Goal: Task Accomplishment & Management: Use online tool/utility

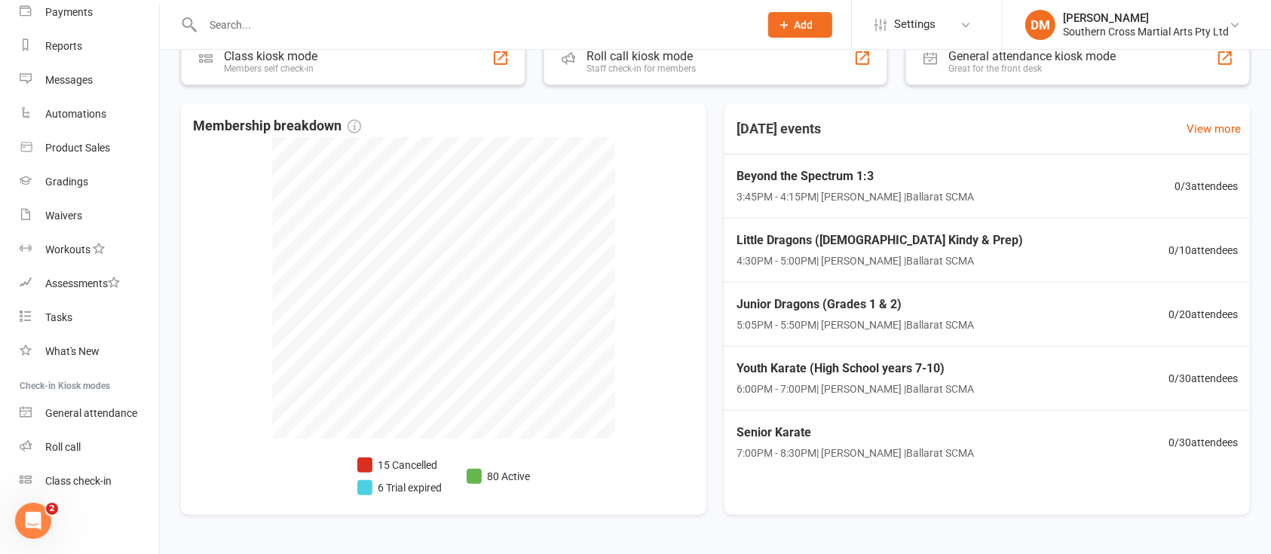
scroll to position [543, 0]
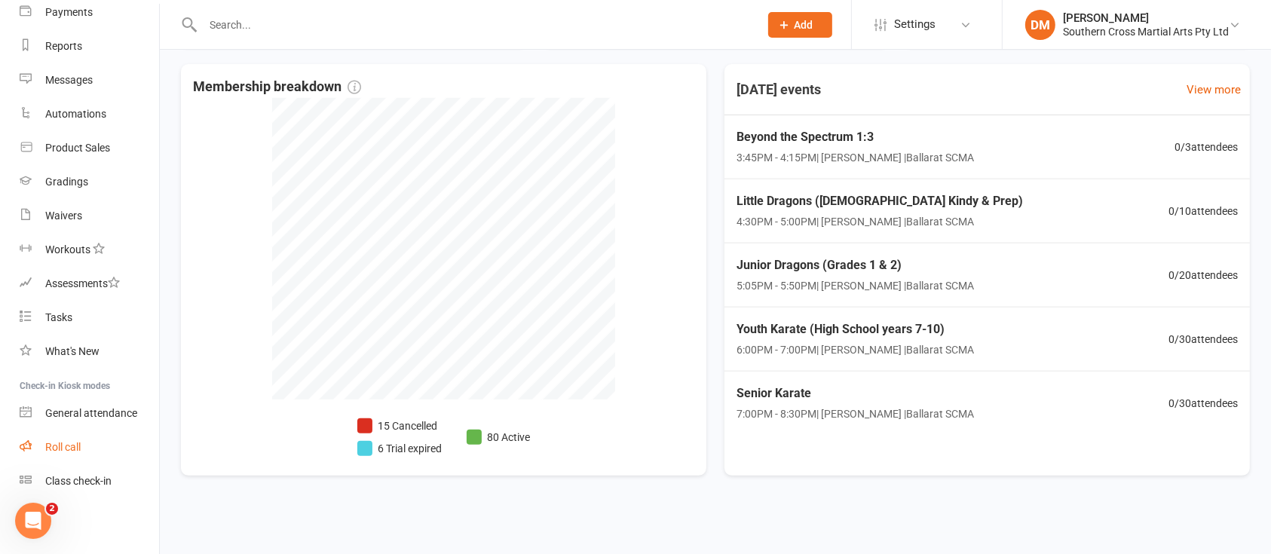
click at [68, 452] on div "Roll call" at bounding box center [62, 447] width 35 height 12
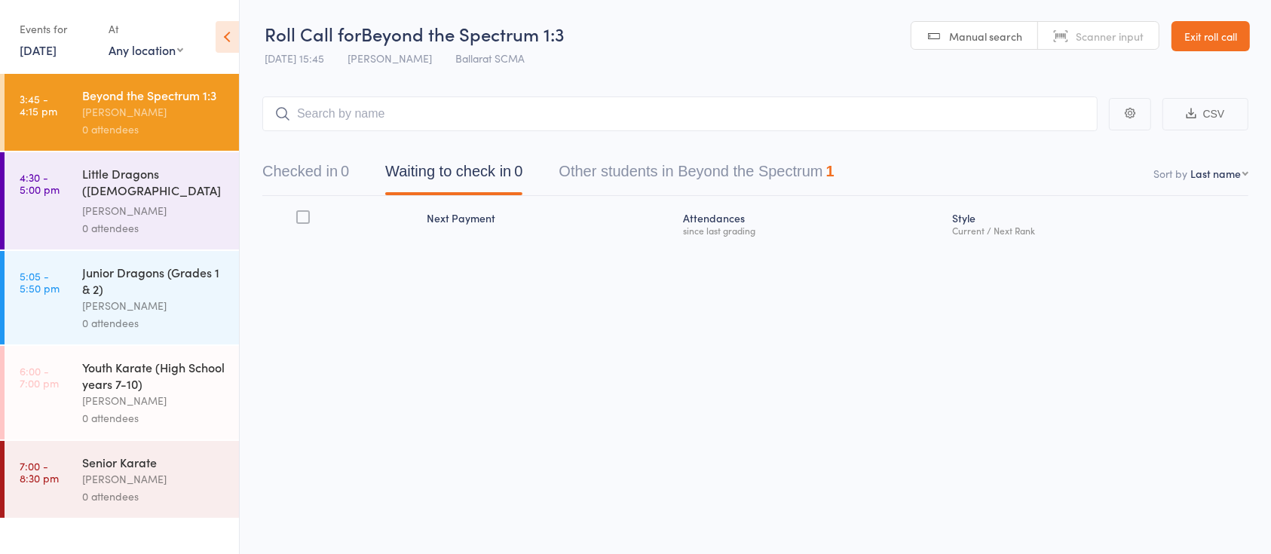
click at [693, 166] on button "Other students in Beyond the Spectrum 1" at bounding box center [696, 175] width 275 height 40
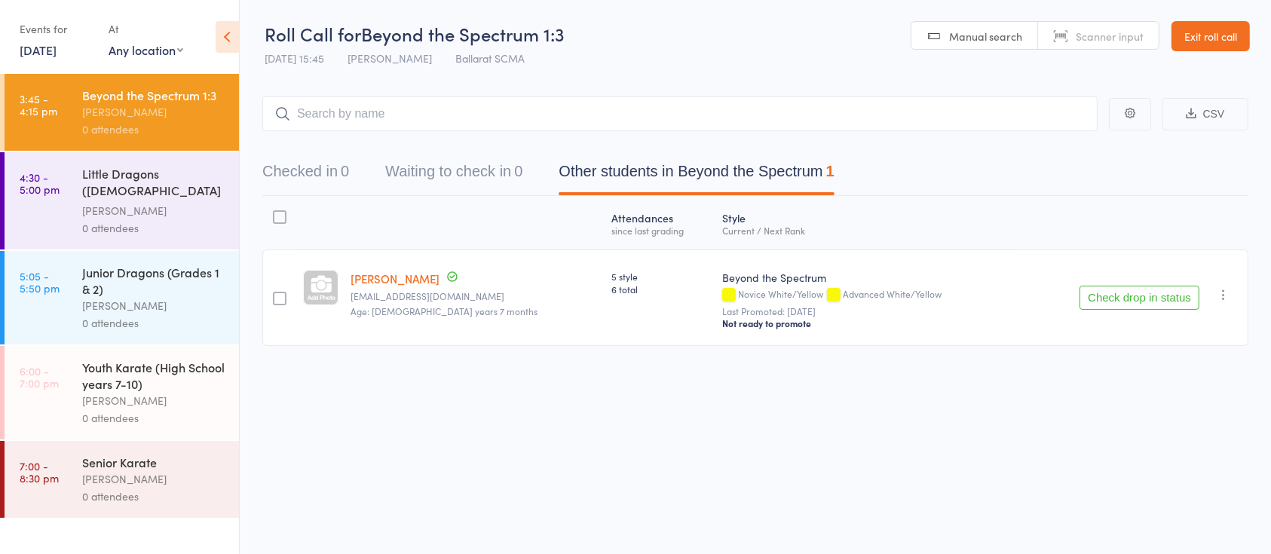
click at [331, 170] on button "Checked in 0" at bounding box center [305, 175] width 87 height 40
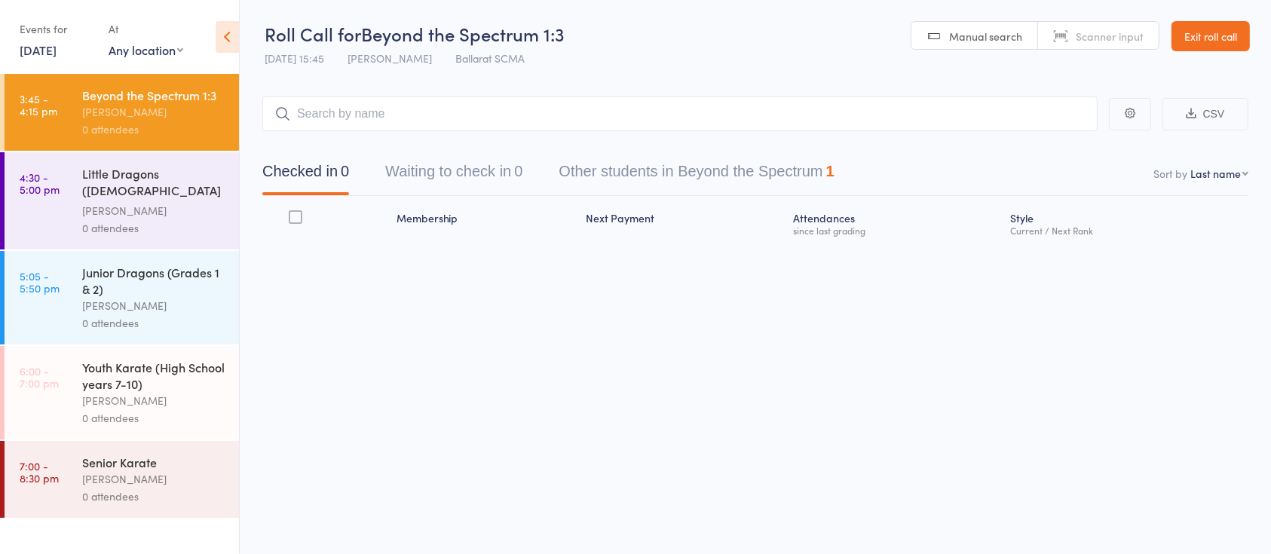
drag, startPoint x: 331, startPoint y: 170, endPoint x: 329, endPoint y: 155, distance: 15.2
click at [329, 155] on button "Checked in 0" at bounding box center [305, 175] width 87 height 40
click at [324, 110] on input "search" at bounding box center [679, 113] width 835 height 35
type input "park"
click at [1070, 146] on link "Drop in" at bounding box center [1058, 145] width 49 height 23
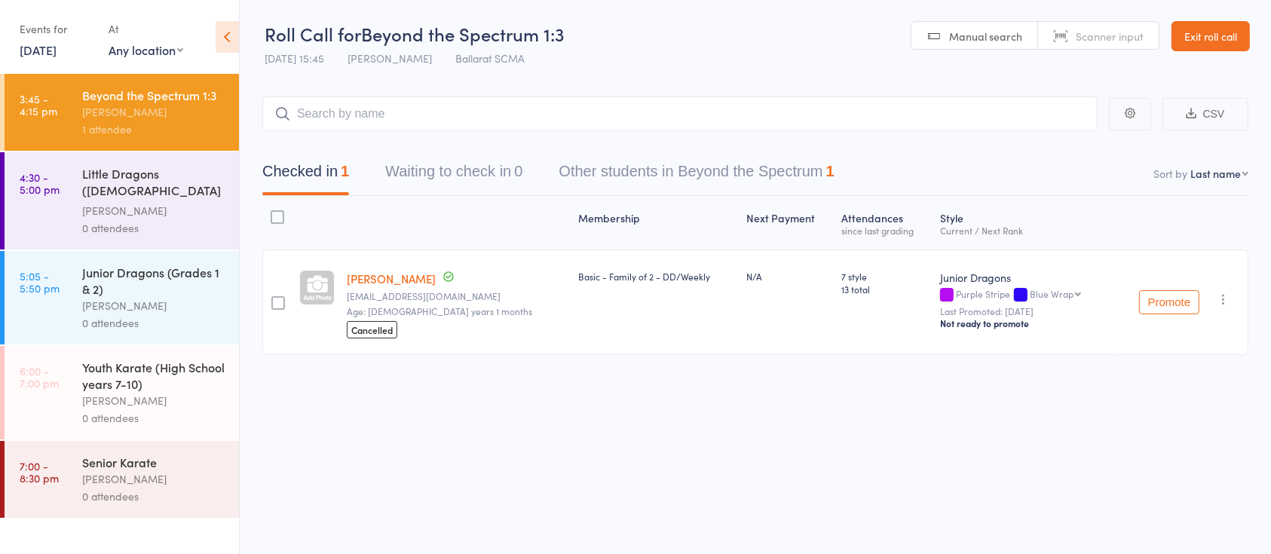
click at [574, 394] on div "Membership Next Payment Atten­dances since last grading Style Current / Next [P…" at bounding box center [755, 309] width 986 height 226
click at [574, 394] on div "Membership Next Payment Atten­dances since last grading Style Current / Next Ra…" at bounding box center [755, 309] width 986 height 226
click at [127, 182] on div "Little Dragons ([DEMOGRAPHIC_DATA] Kindy & Prep)" at bounding box center [154, 183] width 144 height 37
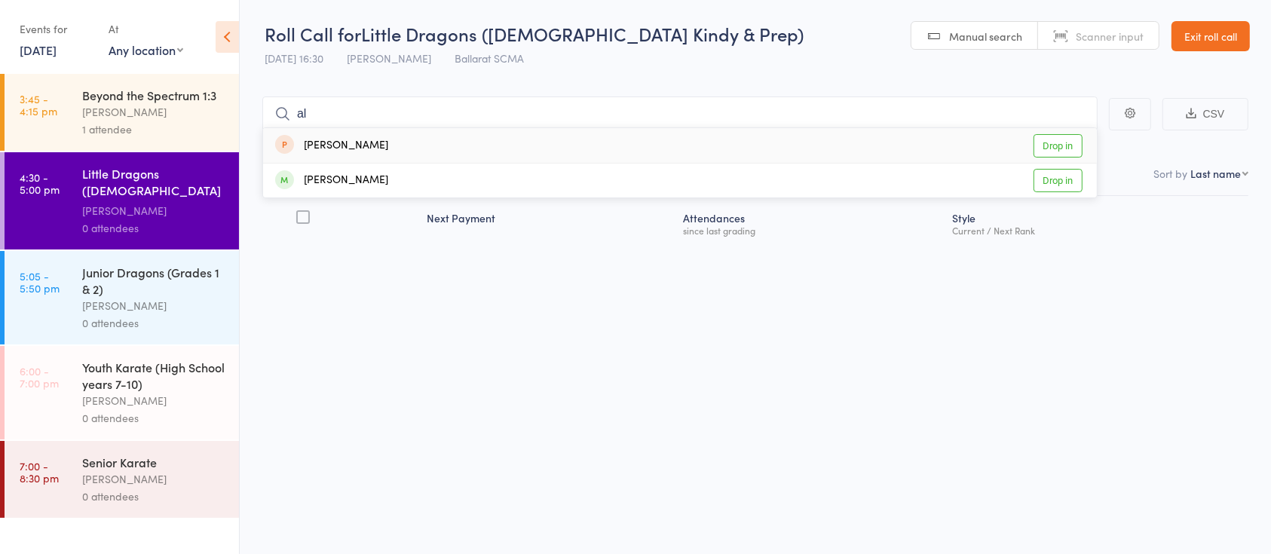
type input "a"
type input "sk"
click at [1059, 152] on link "Drop in" at bounding box center [1058, 145] width 49 height 23
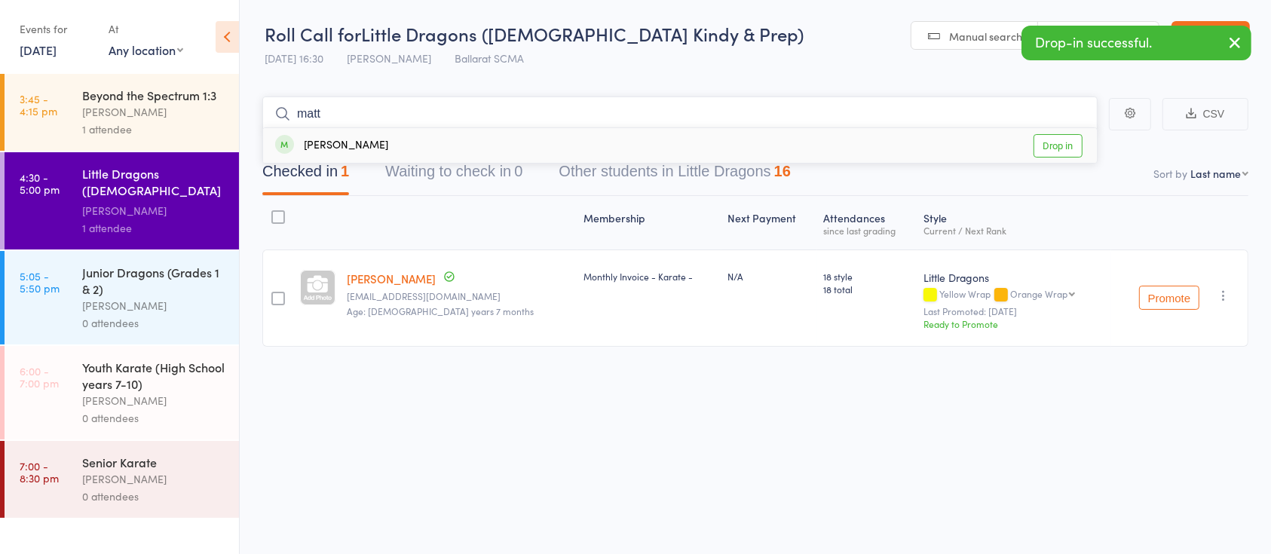
type input "matt"
click at [1037, 142] on link "Drop in" at bounding box center [1058, 145] width 49 height 23
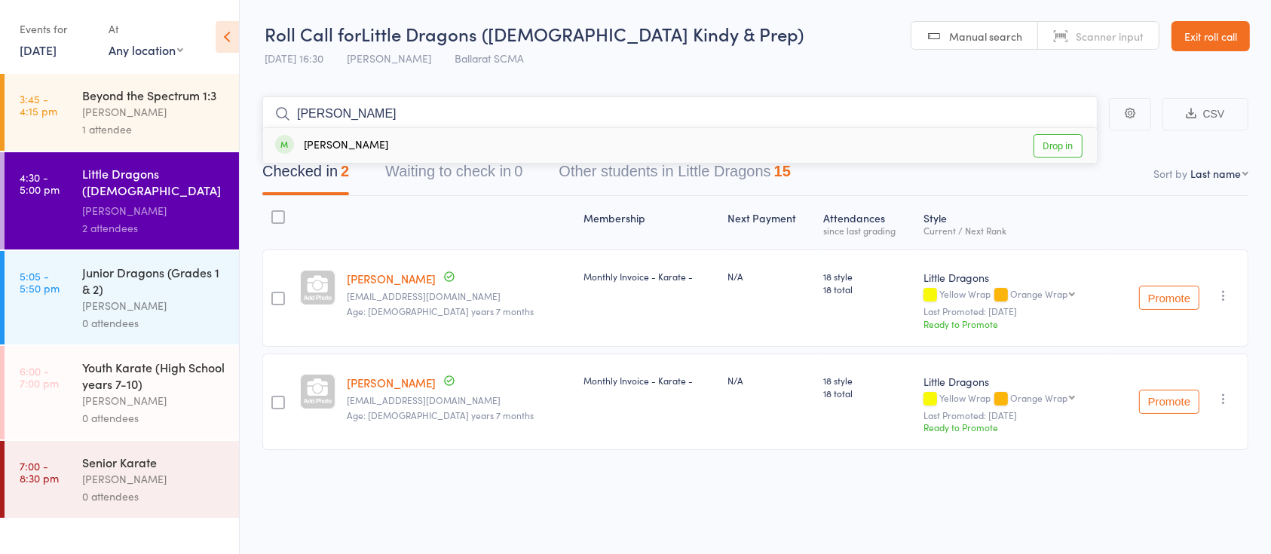
type input "[PERSON_NAME]"
click at [1060, 143] on link "Drop in" at bounding box center [1058, 145] width 49 height 23
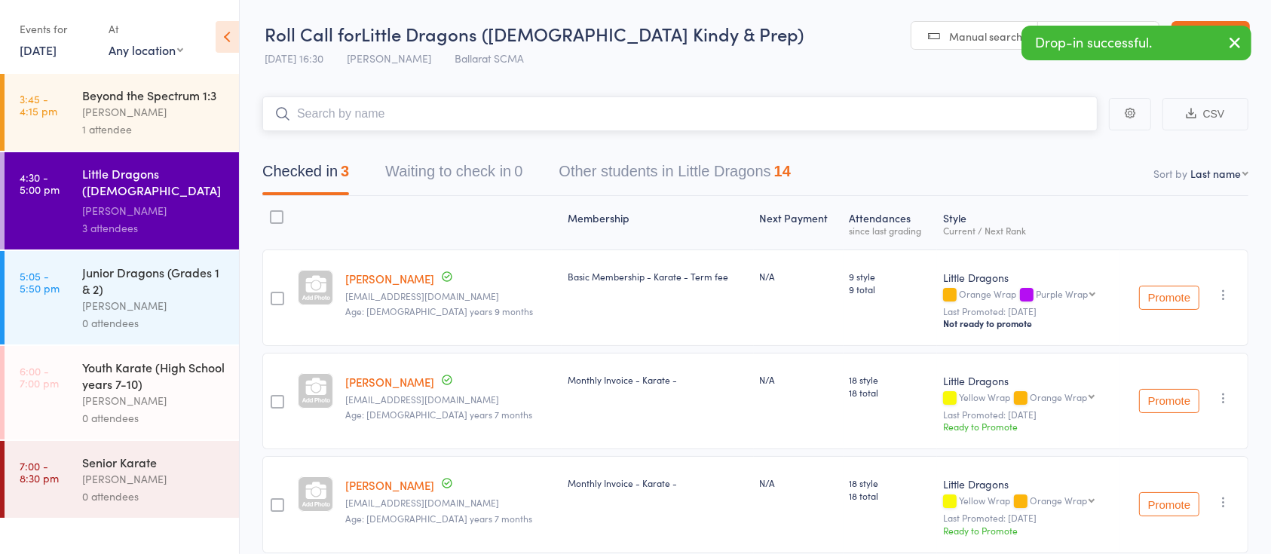
scroll to position [61, 0]
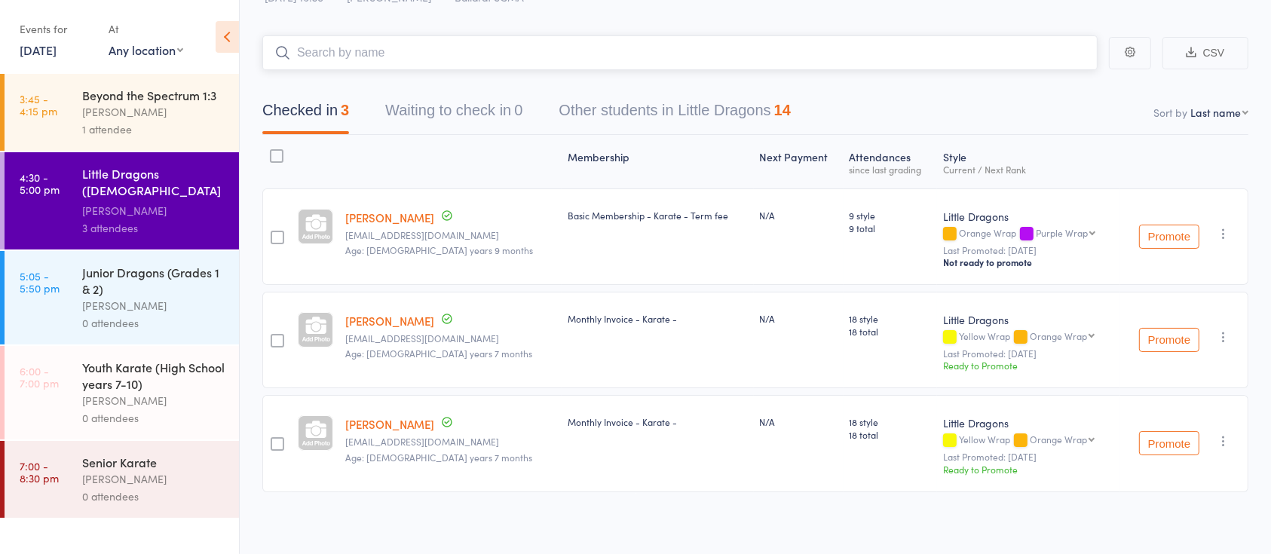
click at [568, 66] on input "search" at bounding box center [679, 52] width 835 height 35
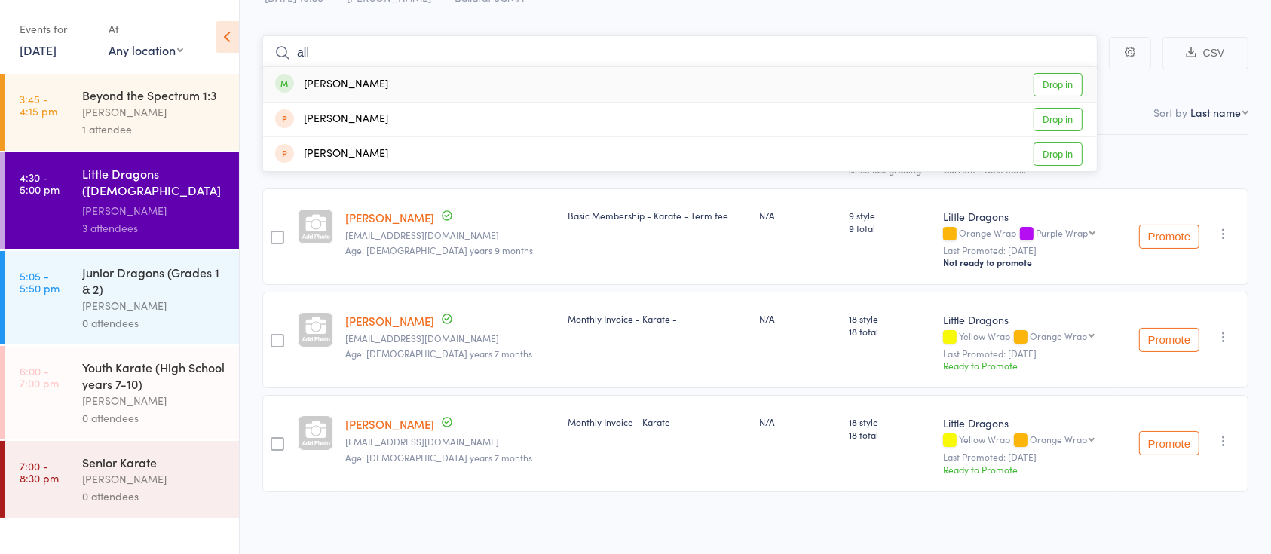
type input "all"
click at [1061, 89] on link "Drop in" at bounding box center [1058, 84] width 49 height 23
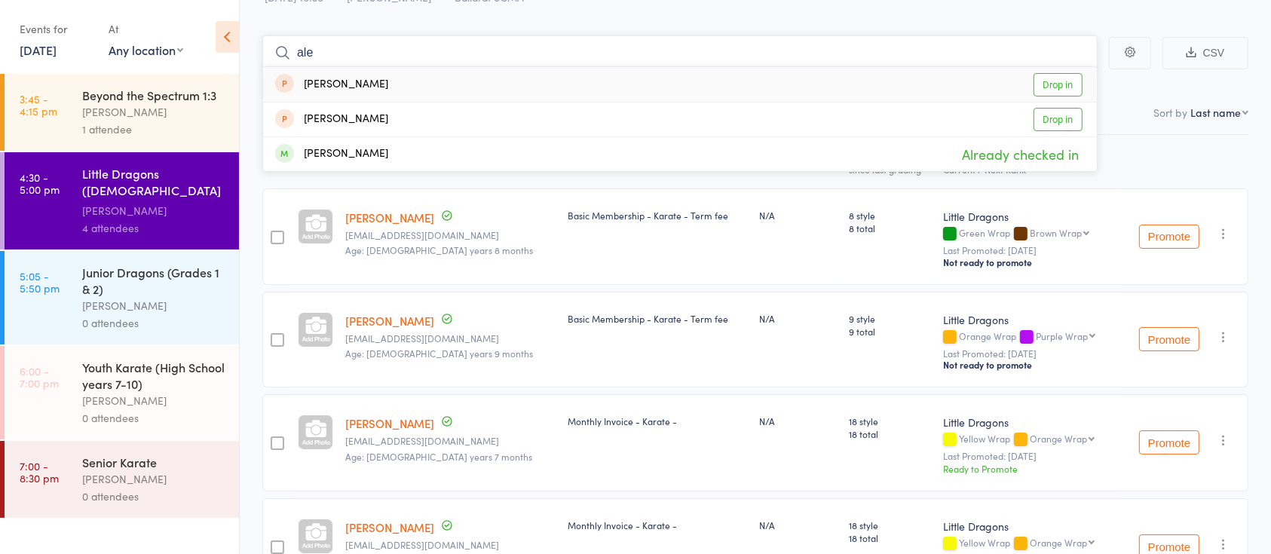
type input "ale"
click at [1051, 86] on link "Drop in" at bounding box center [1058, 84] width 49 height 23
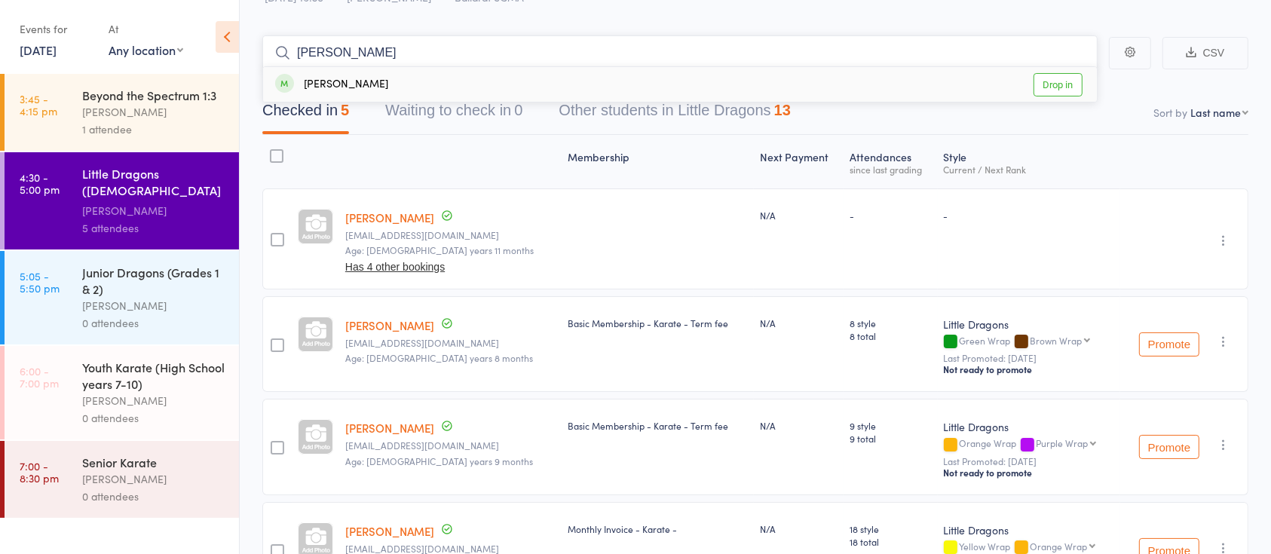
type input "[PERSON_NAME]"
click at [1073, 93] on link "Drop in" at bounding box center [1058, 84] width 49 height 23
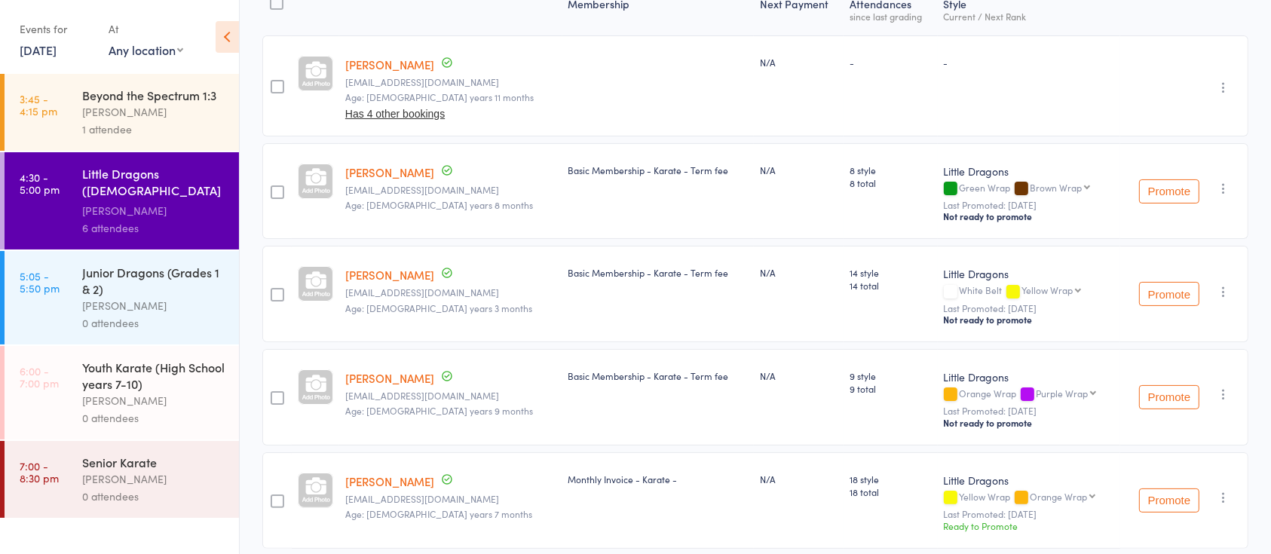
scroll to position [0, 0]
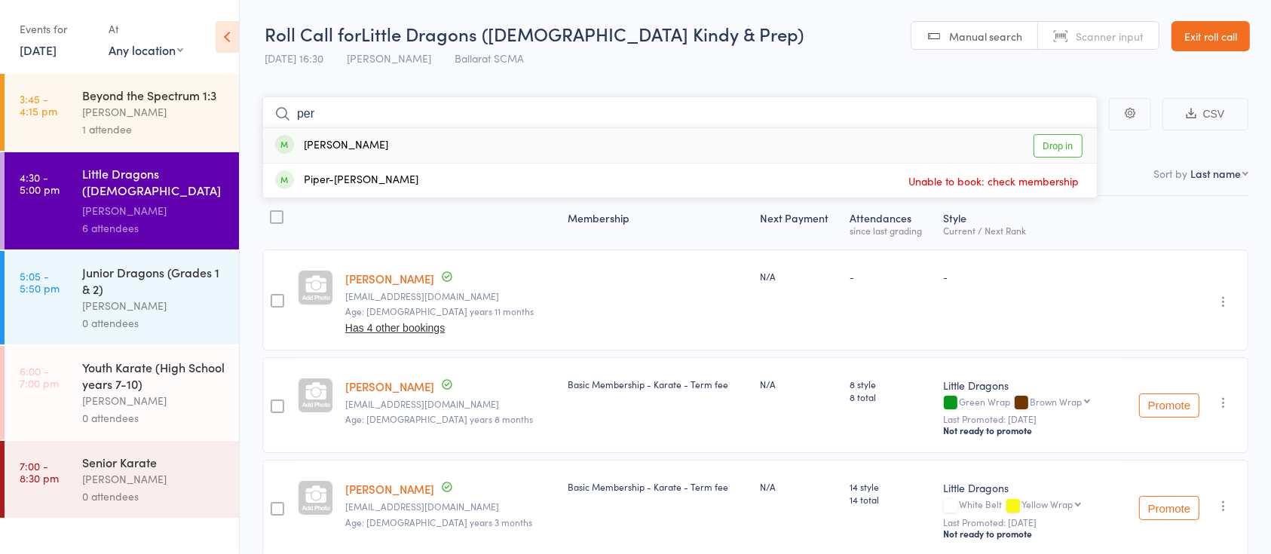
type input "per"
click at [1049, 145] on link "Drop in" at bounding box center [1058, 145] width 49 height 23
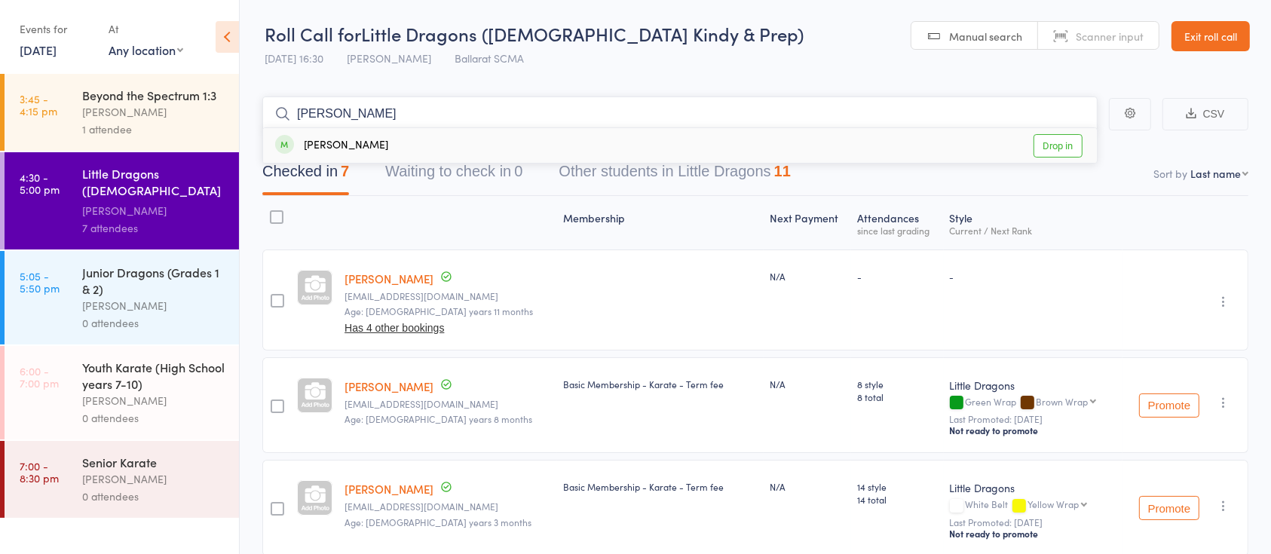
type input "[PERSON_NAME]"
click at [1049, 145] on link "Drop in" at bounding box center [1058, 145] width 49 height 23
click at [107, 341] on div "Junior Dragons (Grades 1 & 2) [PERSON_NAME] 0 attendees" at bounding box center [160, 297] width 157 height 93
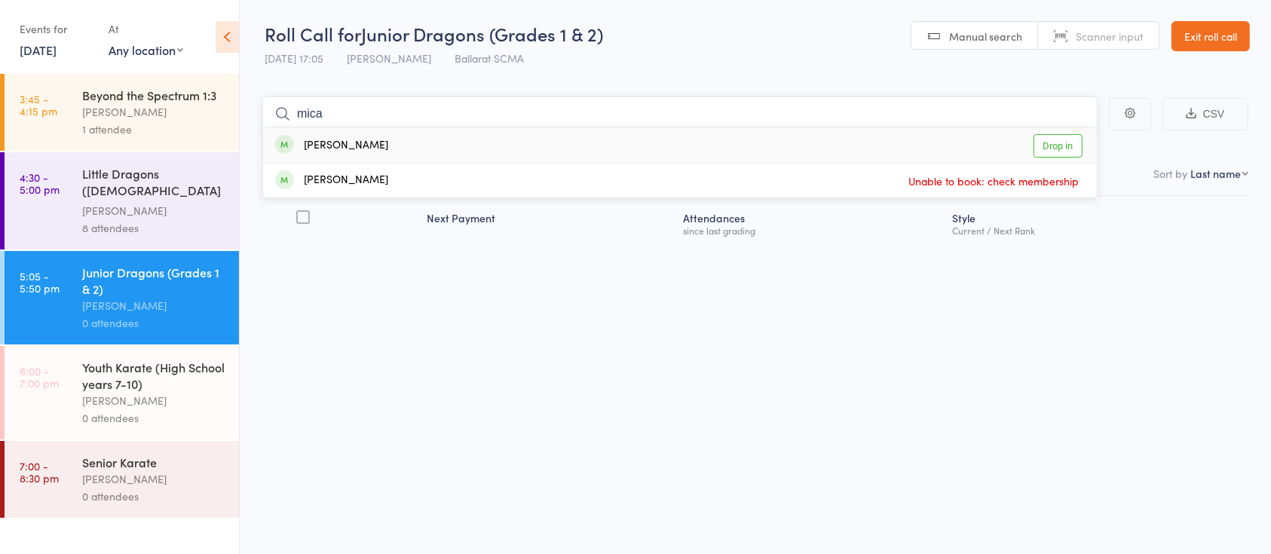
type input "mica"
click at [1037, 149] on link "Drop in" at bounding box center [1058, 145] width 49 height 23
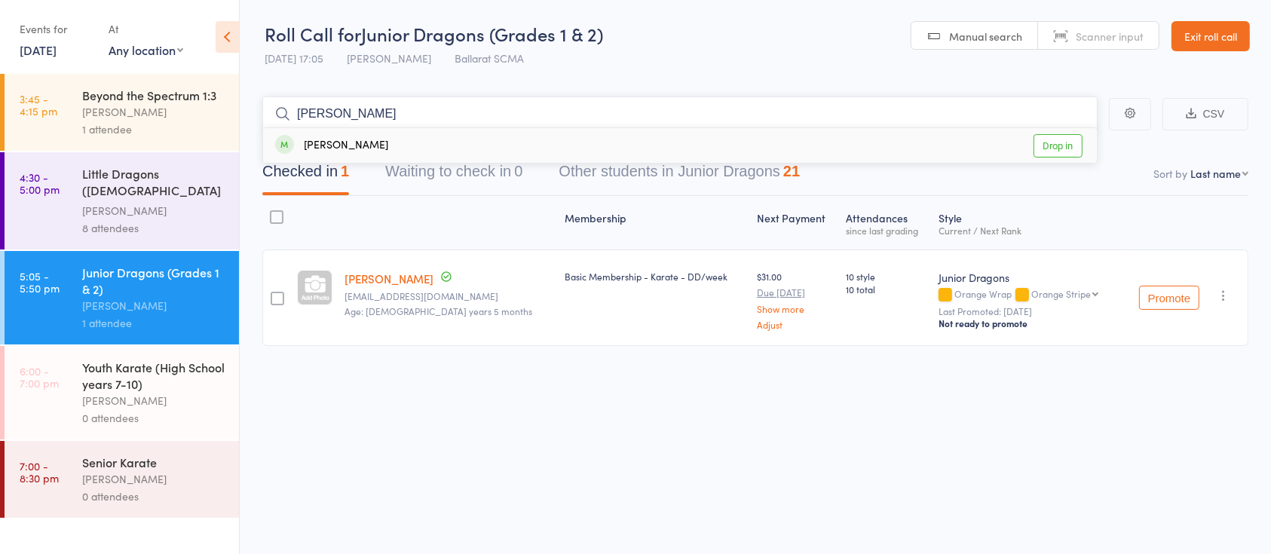
type input "[PERSON_NAME]"
click at [1069, 149] on link "Drop in" at bounding box center [1058, 145] width 49 height 23
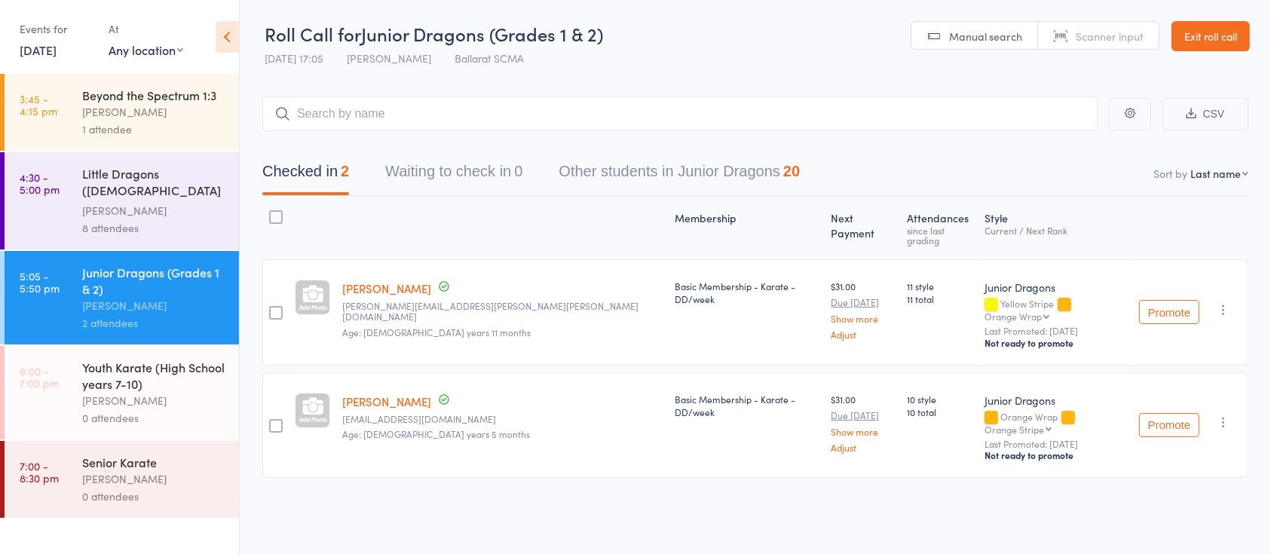
click at [1069, 149] on div "Checked in 2 Waiting to check in 0 Other students in Junior Dragons 20" at bounding box center [755, 163] width 986 height 65
